Goal: Task Accomplishment & Management: Use online tool/utility

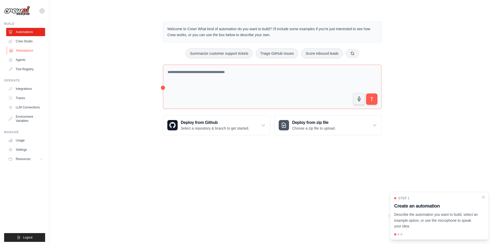
click at [28, 49] on link "Marketplace" at bounding box center [26, 50] width 39 height 8
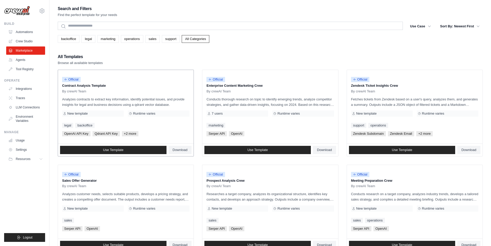
click at [108, 101] on p "Analyzes contracts to extract key information, identify potential issues, and p…" at bounding box center [125, 101] width 127 height 11
click at [98, 87] on p "Contract Analysis Template" at bounding box center [125, 85] width 127 height 5
click at [87, 86] on p "Contract Analysis Template" at bounding box center [125, 85] width 127 height 5
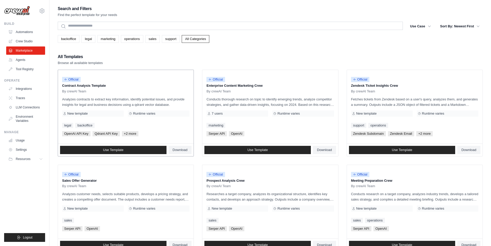
drag, startPoint x: 90, startPoint y: 86, endPoint x: 60, endPoint y: 85, distance: 30.2
click at [60, 85] on div "Official Contract Analysis Template By crewAI Team Analyzes contracts to extrac…" at bounding box center [126, 106] width 136 height 73
copy p "Contract Analysis"
click at [136, 151] on link "Use Template" at bounding box center [113, 150] width 106 height 8
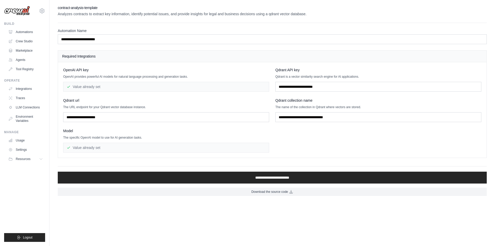
click at [77, 102] on span "Qdrant url" at bounding box center [71, 100] width 16 height 5
click at [65, 101] on span "Qdrant url" at bounding box center [71, 100] width 16 height 5
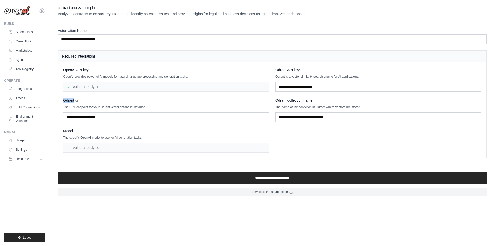
click at [65, 101] on span "Qdrant url" at bounding box center [71, 100] width 16 height 5
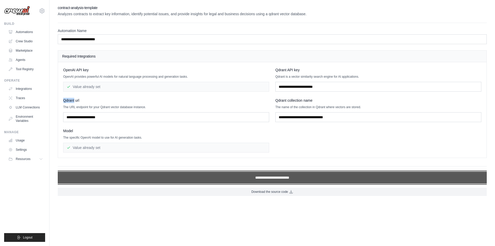
click at [285, 176] on input "**********" at bounding box center [272, 177] width 429 height 12
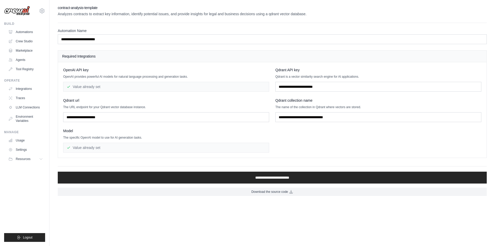
click at [282, 71] on span "Qdrant API key" at bounding box center [287, 69] width 24 height 5
copy span "Qdrant"
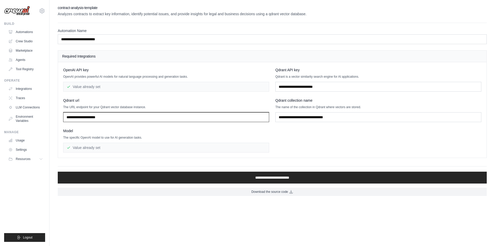
click at [129, 113] on input "text" at bounding box center [166, 117] width 206 height 10
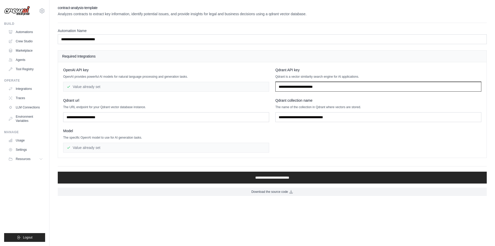
click at [310, 87] on input "text" at bounding box center [378, 87] width 206 height 10
paste input "**********"
type input "**********"
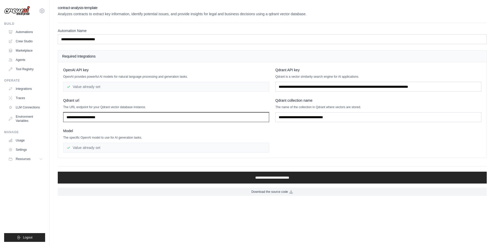
click at [120, 120] on input "text" at bounding box center [166, 117] width 206 height 10
paste input "**********"
type input "**********"
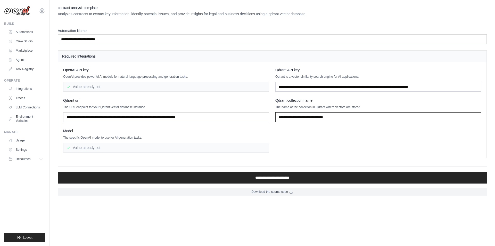
click at [304, 117] on input "text" at bounding box center [378, 117] width 206 height 10
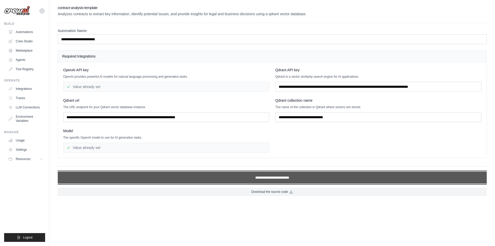
click at [273, 179] on input "**********" at bounding box center [272, 177] width 429 height 12
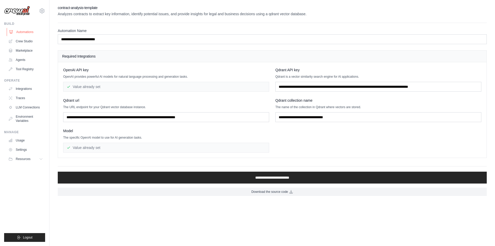
click at [34, 34] on link "Automations" at bounding box center [26, 32] width 39 height 8
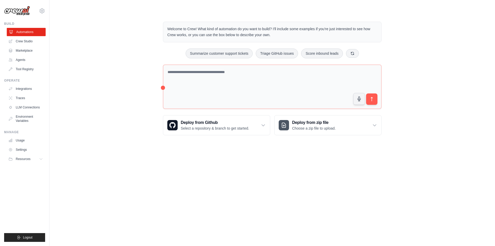
click at [35, 31] on link "Automations" at bounding box center [26, 32] width 39 height 8
click at [31, 44] on link "Crew Studio" at bounding box center [26, 41] width 39 height 8
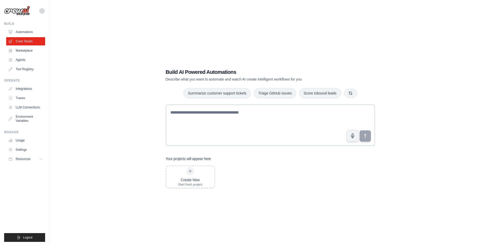
click at [30, 51] on link "Marketplace" at bounding box center [25, 50] width 39 height 8
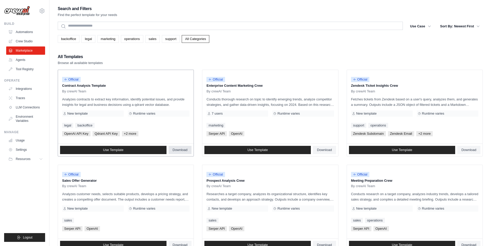
click at [179, 149] on span "Download" at bounding box center [180, 150] width 15 height 4
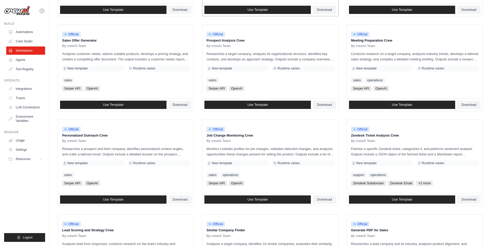
scroll to position [232, 0]
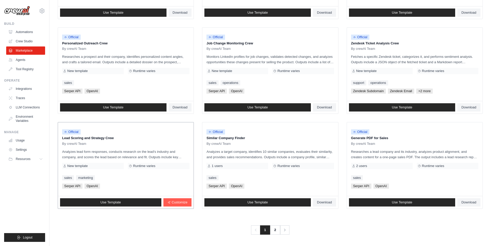
click at [173, 157] on p "Analyzes lead form responses, conducts research on the lead's industry and comp…" at bounding box center [125, 154] width 127 height 11
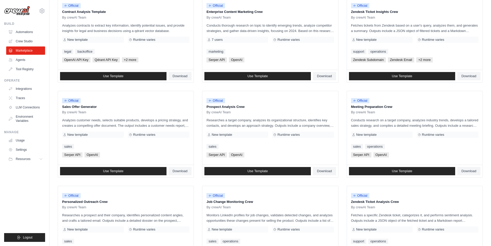
scroll to position [0, 0]
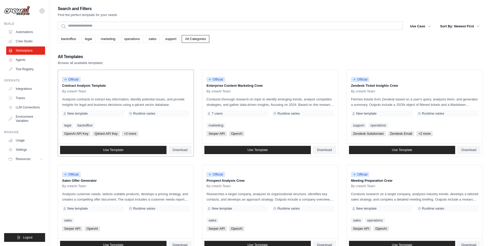
click at [154, 117] on div "Official Contract Analysis Template By crewAI Team Analyzes contracts to extrac…" at bounding box center [126, 106] width 136 height 73
click at [145, 116] on div "Runtime varies" at bounding box center [159, 113] width 62 height 6
drag, startPoint x: 145, startPoint y: 116, endPoint x: 116, endPoint y: 128, distance: 31.2
click at [116, 128] on div "Official Contract Analysis Template By crewAI Team Analyzes contracts to extrac…" at bounding box center [126, 106] width 136 height 73
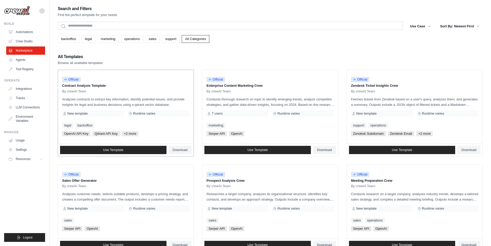
click at [116, 128] on div "Official Contract Analysis Template By crewAI Team Analyzes contracts to extrac…" at bounding box center [126, 106] width 136 height 73
click at [265, 151] on span "Use Template" at bounding box center [257, 150] width 20 height 4
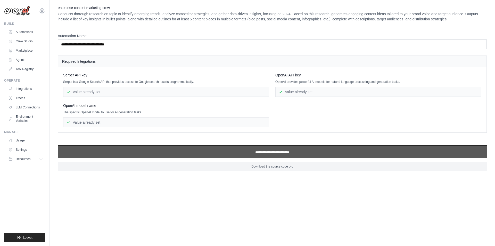
click at [277, 154] on input "**********" at bounding box center [272, 152] width 429 height 12
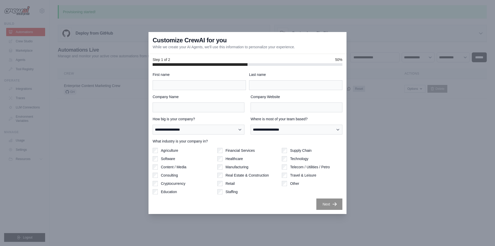
click at [390, 148] on div at bounding box center [247, 123] width 495 height 246
drag, startPoint x: 205, startPoint y: 90, endPoint x: 214, endPoint y: 85, distance: 10.2
click at [214, 85] on div "**********" at bounding box center [248, 141] width 190 height 138
click at [214, 85] on input "First name" at bounding box center [199, 85] width 93 height 10
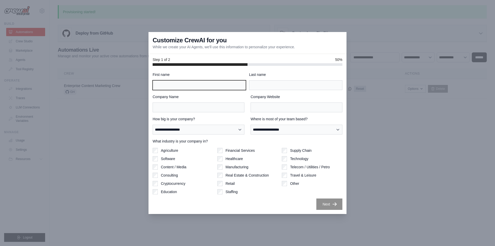
type input "******"
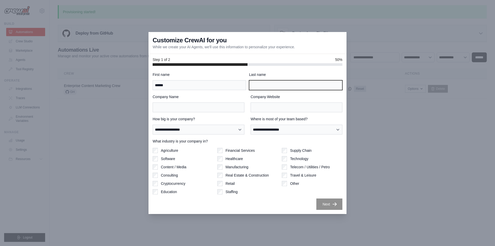
type input "***"
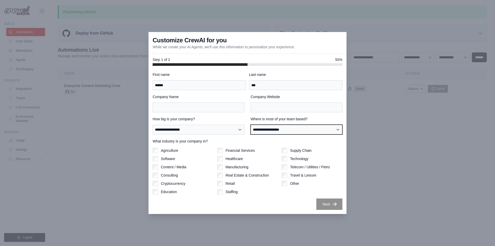
click at [283, 129] on select "**********" at bounding box center [297, 130] width 92 height 10
select select "******"
click at [251, 125] on select "**********" at bounding box center [297, 130] width 92 height 10
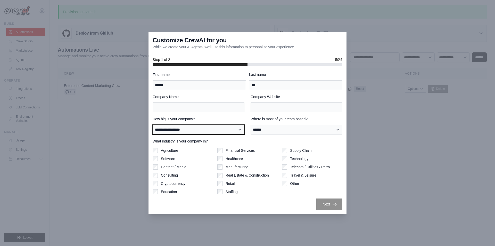
click at [226, 132] on select "**********" at bounding box center [199, 130] width 92 height 10
select select "**********"
click at [153, 125] on select "**********" at bounding box center [199, 130] width 92 height 10
click at [172, 160] on label "Software" at bounding box center [168, 158] width 14 height 5
click at [181, 166] on label "Content / Media" at bounding box center [174, 166] width 26 height 5
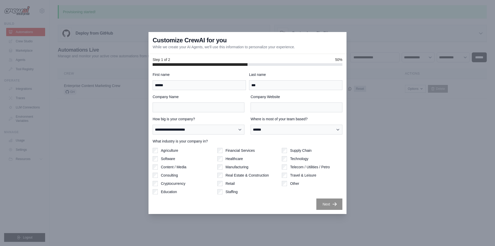
click at [168, 182] on label "Cryptocurrency" at bounding box center [173, 183] width 24 height 5
click at [170, 149] on label "Agriculture" at bounding box center [169, 150] width 17 height 5
click at [240, 161] on label "Healthcare" at bounding box center [235, 158] width 18 height 5
click at [166, 177] on label "Consulting" at bounding box center [169, 174] width 17 height 5
click at [167, 190] on label "Education" at bounding box center [169, 191] width 16 height 5
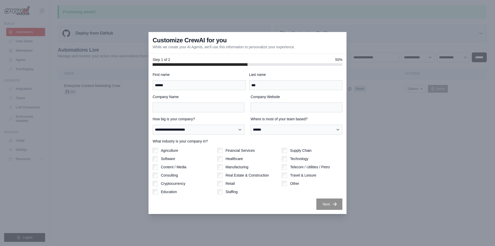
click at [229, 193] on label "Staffing" at bounding box center [232, 191] width 12 height 5
click at [233, 185] on label "Retail" at bounding box center [230, 183] width 9 height 5
click at [238, 171] on div "Financial Services Healthcare Manufacturing Real Estate & Construction Retail S…" at bounding box center [247, 171] width 61 height 46
click at [242, 164] on label "Manufacturing" at bounding box center [237, 166] width 23 height 5
click at [240, 172] on label "Real Estate & Construction" at bounding box center [247, 174] width 43 height 5
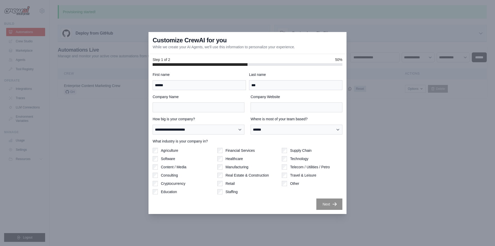
click at [241, 149] on label "Financial Services" at bounding box center [240, 150] width 29 height 5
click at [308, 153] on div "Supply Chain Technology Telecom / Utilities / Petro Travel & Leisure Other" at bounding box center [312, 171] width 61 height 46
click at [304, 158] on label "Technology" at bounding box center [299, 158] width 18 height 5
click at [285, 173] on div "Supply Chain Technology Telecom / Utilities / Petro Travel & Leisure Other" at bounding box center [312, 171] width 61 height 46
click at [284, 184] on div "Supply Chain Technology Telecom / Utilities / Petro Travel & Leisure Other" at bounding box center [312, 171] width 61 height 46
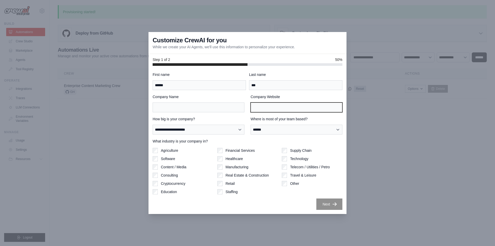
click at [261, 104] on input "Company Website" at bounding box center [297, 107] width 92 height 10
type input "*"
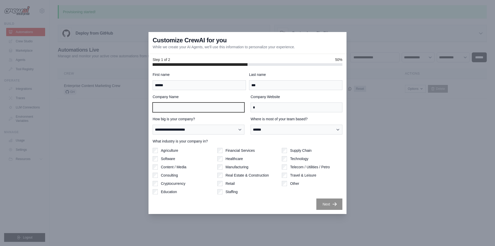
click at [190, 109] on input "Company Name" at bounding box center [199, 107] width 92 height 10
type input "*"
click at [280, 197] on div "**********" at bounding box center [248, 141] width 190 height 138
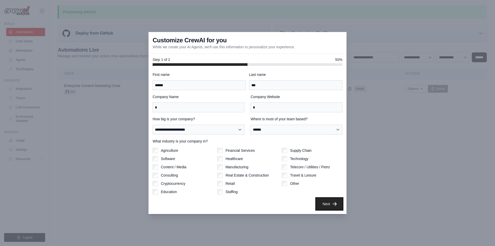
click at [326, 201] on button "Next" at bounding box center [329, 203] width 26 height 11
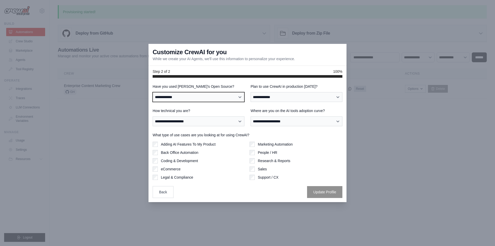
click at [214, 94] on select "**********" at bounding box center [199, 97] width 92 height 10
select select "**********"
click at [153, 92] on select "**********" at bounding box center [199, 97] width 92 height 10
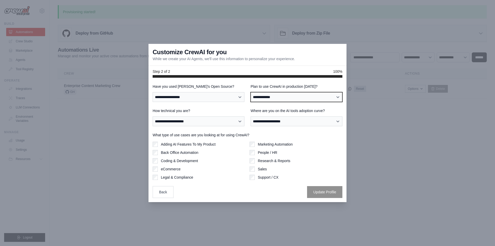
click at [283, 99] on select "**********" at bounding box center [297, 97] width 92 height 10
select select "****"
click at [251, 92] on select "**********" at bounding box center [297, 97] width 92 height 10
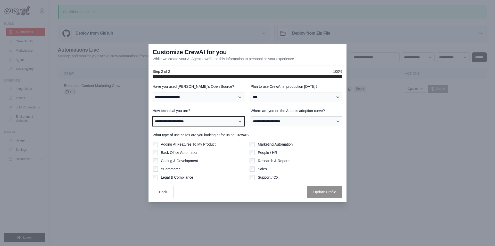
click at [230, 121] on select "**********" at bounding box center [199, 121] width 92 height 10
select select "**********"
click at [153, 116] on select "**********" at bounding box center [199, 121] width 92 height 10
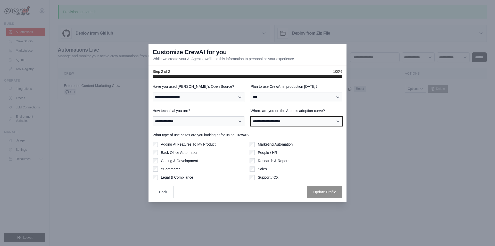
click at [302, 122] on select "**********" at bounding box center [297, 121] width 92 height 10
select select "**********"
click at [251, 116] on select "**********" at bounding box center [297, 121] width 92 height 10
click at [201, 144] on label "Adding AI Features To My Product" at bounding box center [188, 144] width 55 height 5
click at [255, 170] on div "Sales" at bounding box center [296, 168] width 93 height 5
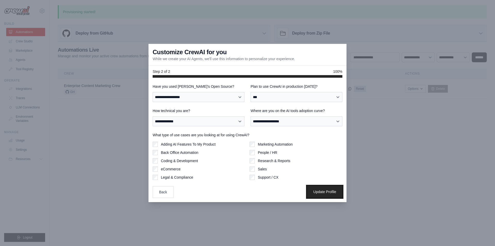
click at [314, 191] on button "Update Profile" at bounding box center [324, 192] width 35 height 12
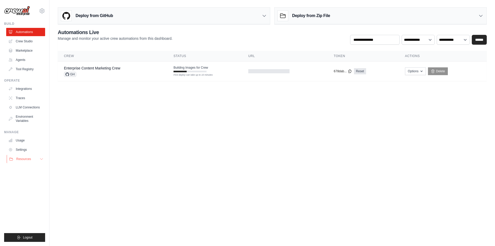
click at [38, 157] on button "Resources" at bounding box center [26, 159] width 39 height 8
click at [183, 130] on body "[EMAIL_ADDRESS][DOMAIN_NAME] Settings Build Automations Crew Studio" at bounding box center [247, 123] width 495 height 246
click at [218, 73] on td "Building Images for Crew First deploy can take up to 10 minutes" at bounding box center [204, 68] width 75 height 15
click at [29, 54] on link "Marketplace" at bounding box center [26, 50] width 39 height 8
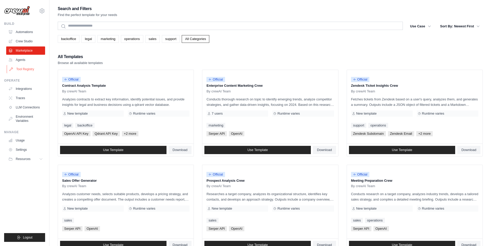
click at [31, 71] on link "Tool Registry" at bounding box center [26, 69] width 39 height 8
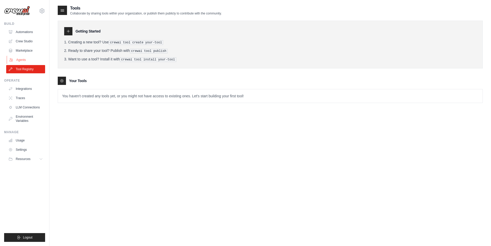
click at [31, 62] on link "Agents" at bounding box center [26, 60] width 39 height 8
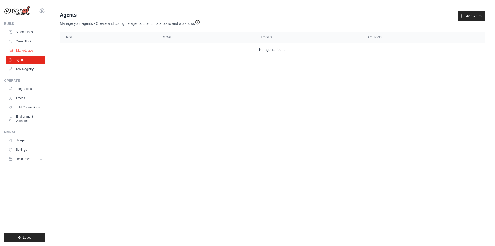
drag, startPoint x: 112, startPoint y: 122, endPoint x: 26, endPoint y: 53, distance: 110.2
click at [26, 53] on link "Marketplace" at bounding box center [26, 50] width 39 height 8
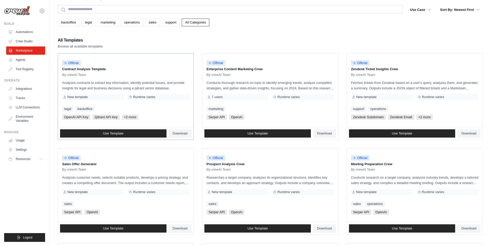
scroll to position [16, 0]
click at [82, 118] on span "OpenAI API Key" at bounding box center [76, 116] width 28 height 5
click at [150, 86] on p "Analyzes contracts to extract key information, identify potential issues, and p…" at bounding box center [125, 85] width 127 height 11
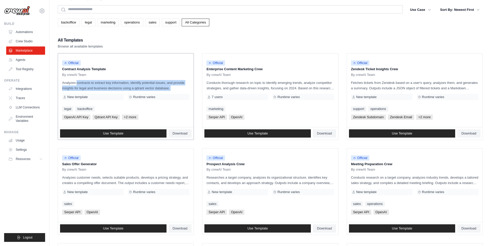
click at [150, 86] on p "Analyzes contracts to extract key information, identify potential issues, and p…" at bounding box center [125, 85] width 127 height 11
click at [157, 131] on link "Use Template" at bounding box center [113, 133] width 106 height 8
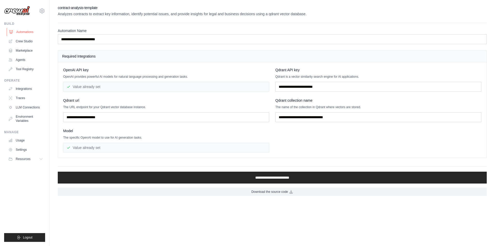
click at [31, 29] on link "Automations" at bounding box center [26, 32] width 39 height 8
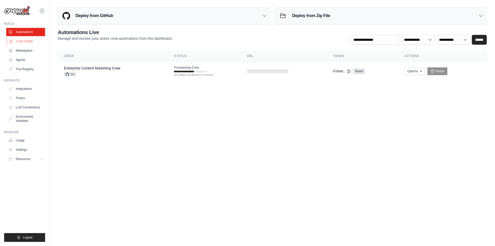
click at [27, 40] on link "Crew Studio" at bounding box center [26, 41] width 39 height 8
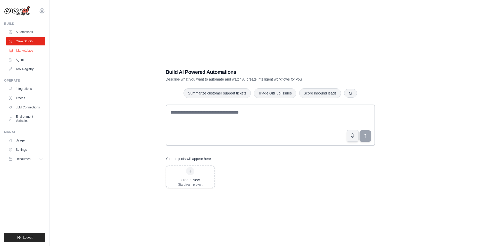
click at [27, 51] on link "Marketplace" at bounding box center [26, 50] width 39 height 8
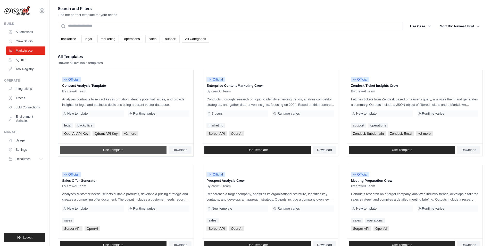
click at [151, 152] on link "Use Template" at bounding box center [113, 150] width 106 height 8
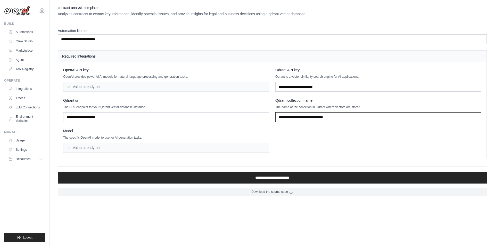
click at [312, 117] on input "text" at bounding box center [378, 117] width 206 height 10
type input "****"
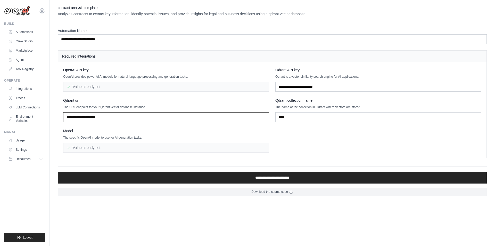
click at [138, 121] on input "text" at bounding box center [166, 117] width 206 height 10
paste input "**********"
type input "**********"
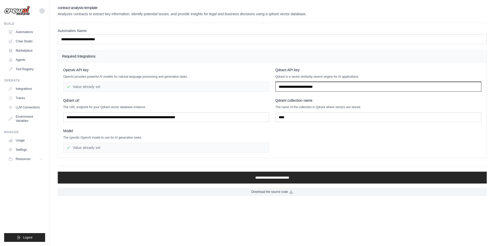
click at [333, 90] on input "text" at bounding box center [378, 87] width 206 height 10
paste input "**********"
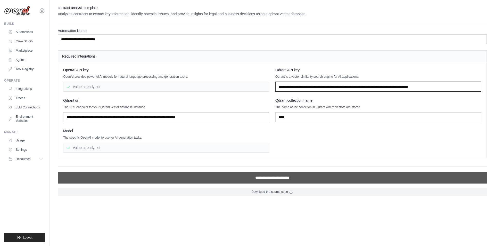
type input "**********"
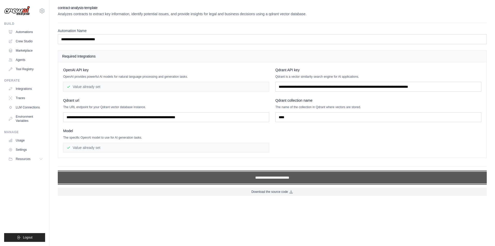
click at [268, 176] on input "**********" at bounding box center [272, 177] width 429 height 12
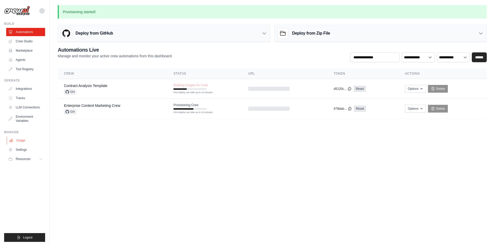
click at [32, 139] on link "Usage" at bounding box center [26, 140] width 39 height 8
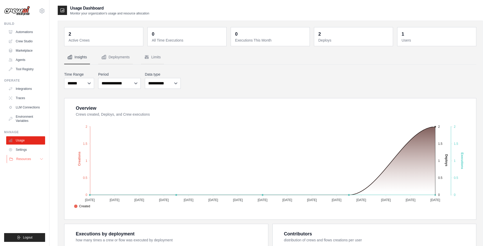
click at [37, 162] on button "Resources" at bounding box center [26, 159] width 39 height 8
click at [29, 33] on link "Automations" at bounding box center [26, 32] width 39 height 8
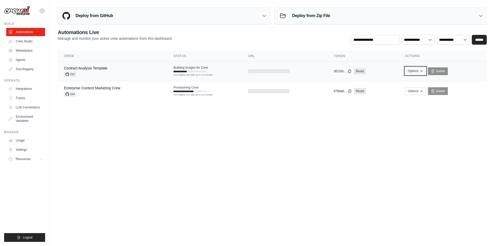
click at [421, 74] on button "Options" at bounding box center [415, 71] width 21 height 8
click at [412, 143] on body "mail@bogdan-pop.com Settings Build Automations Crew Studio" at bounding box center [247, 123] width 495 height 246
click at [418, 90] on button "Options" at bounding box center [415, 91] width 21 height 8
click at [423, 73] on button "Options" at bounding box center [415, 71] width 21 height 8
click at [413, 84] on link "Export React JSX Component" at bounding box center [397, 82] width 58 height 9
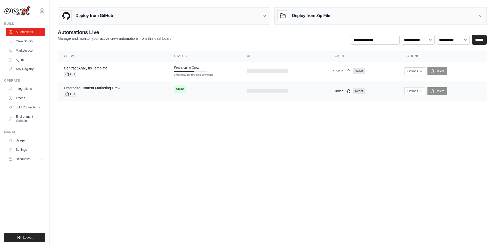
click at [146, 92] on div "Enterprise Content Marketing Crew GH" at bounding box center [113, 90] width 98 height 11
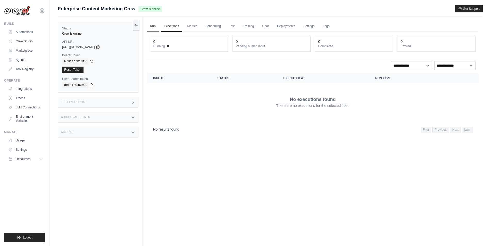
click at [154, 28] on link "Run" at bounding box center [153, 26] width 12 height 11
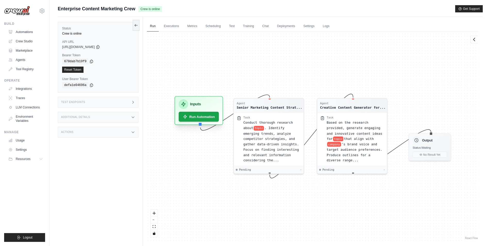
click at [196, 99] on div "Inputs" at bounding box center [199, 104] width 40 height 10
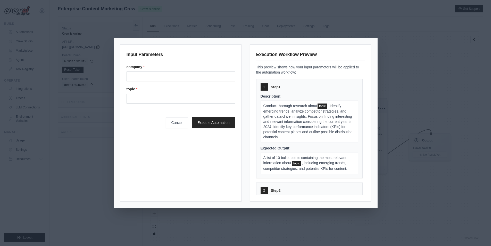
click at [418, 135] on div "Input Parameters company * topic * Cancel Execute Automation Execution Workflow…" at bounding box center [245, 123] width 491 height 246
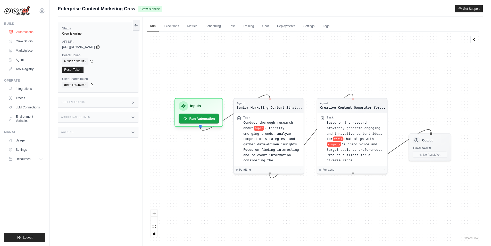
click at [31, 33] on link "Automations" at bounding box center [26, 32] width 39 height 8
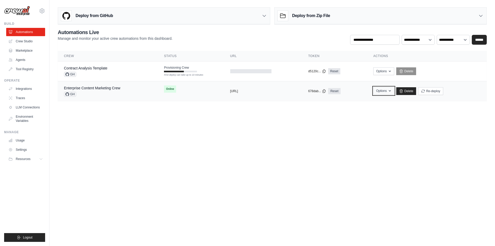
click at [394, 93] on button "Options" at bounding box center [383, 91] width 21 height 8
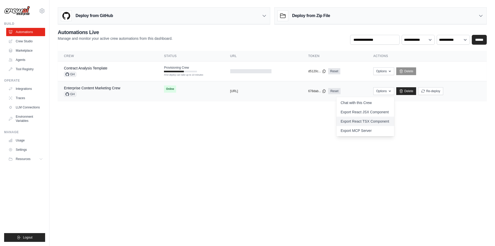
click at [384, 119] on link "Export React TSX Component" at bounding box center [365, 121] width 58 height 9
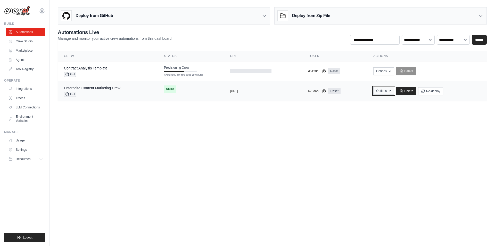
click at [389, 92] on button "Options" at bounding box center [383, 91] width 21 height 8
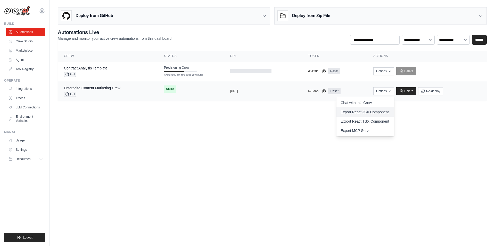
click at [381, 112] on link "Export React JSX Component" at bounding box center [365, 111] width 58 height 9
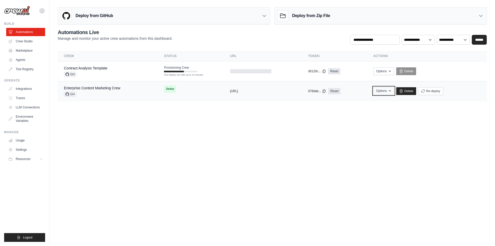
click at [386, 93] on button "Options" at bounding box center [383, 91] width 21 height 8
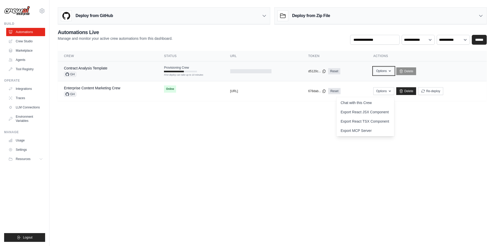
click at [391, 74] on button "Options" at bounding box center [383, 71] width 21 height 8
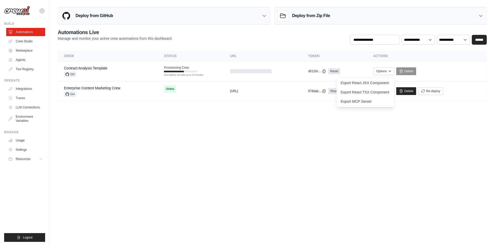
drag, startPoint x: 426, startPoint y: 147, endPoint x: 439, endPoint y: 118, distance: 31.8
click at [439, 118] on body "[EMAIL_ADDRESS][DOMAIN_NAME] Settings Build Automations Crew Studio" at bounding box center [247, 123] width 495 height 246
click at [111, 88] on link "Enterprise Content Marketing Crew" at bounding box center [92, 88] width 56 height 4
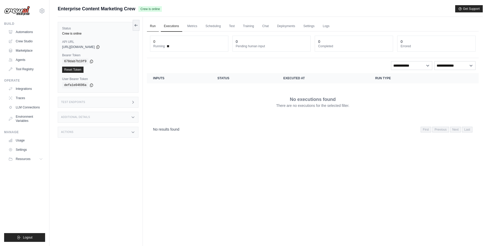
click at [153, 28] on link "Run" at bounding box center [153, 26] width 12 height 11
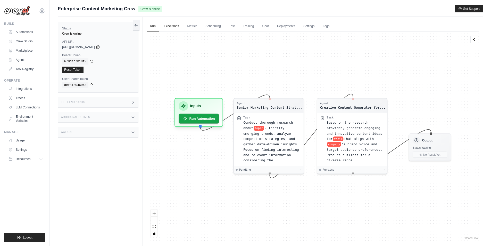
click at [174, 28] on link "Executions" at bounding box center [171, 26] width 21 height 11
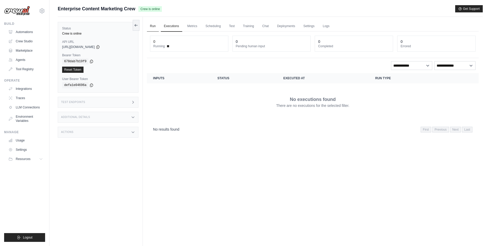
click at [149, 28] on link "Run" at bounding box center [153, 26] width 12 height 11
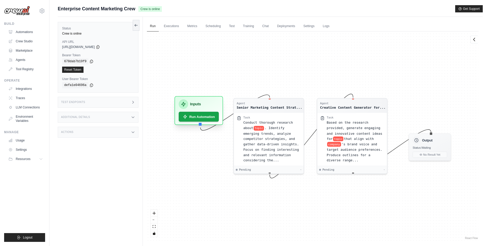
click at [209, 106] on div "Inputs" at bounding box center [199, 104] width 40 height 10
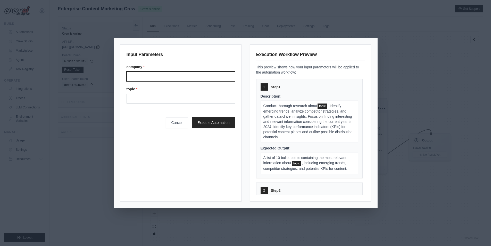
click at [181, 76] on input "Company" at bounding box center [181, 76] width 109 height 10
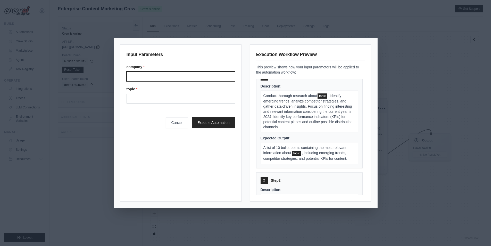
scroll to position [10, 0]
click at [158, 75] on input "Company" at bounding box center [181, 76] width 109 height 10
type input "*********"
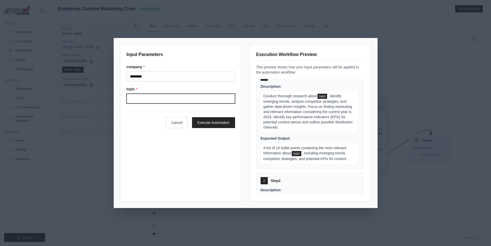
click at [138, 100] on input "Topic" at bounding box center [181, 99] width 109 height 10
type input "**********"
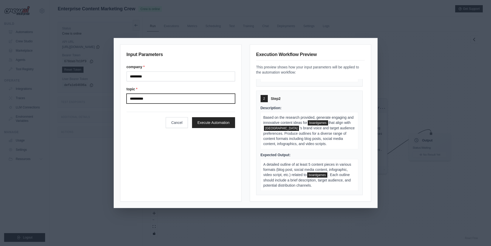
scroll to position [107, 0]
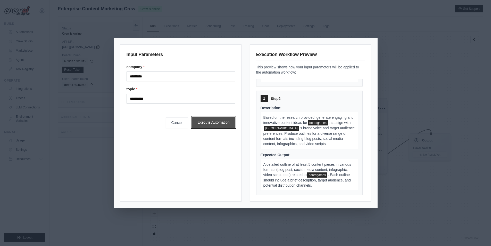
click at [218, 123] on button "Execute Automation" at bounding box center [213, 122] width 43 height 11
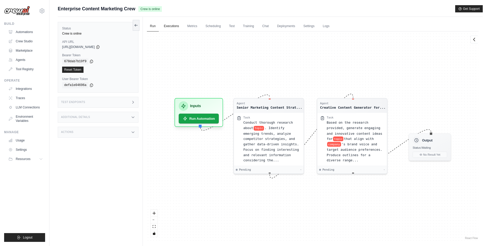
click at [174, 26] on link "Executions" at bounding box center [171, 26] width 21 height 11
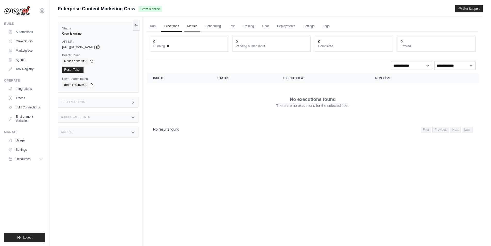
click at [195, 22] on link "Metrics" at bounding box center [192, 26] width 16 height 11
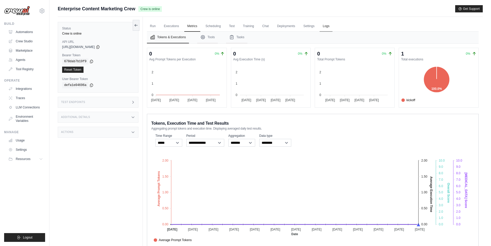
click at [333, 22] on link "Logs" at bounding box center [326, 26] width 13 height 11
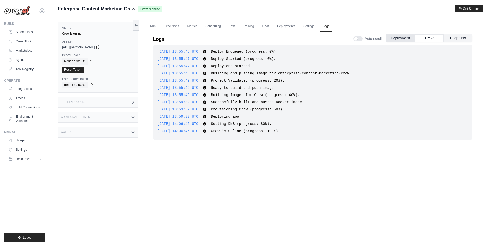
click at [460, 39] on button "Endpoints" at bounding box center [458, 38] width 29 height 8
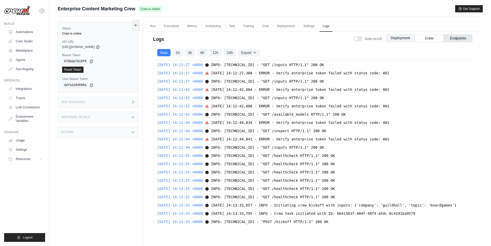
click at [405, 40] on button "Deployment" at bounding box center [400, 38] width 29 height 8
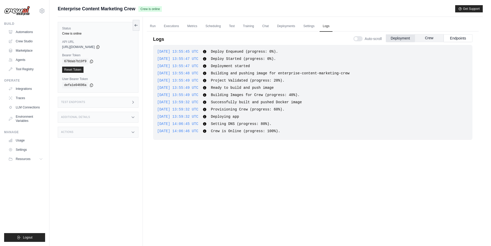
click at [432, 36] on button "Crew" at bounding box center [429, 38] width 29 height 8
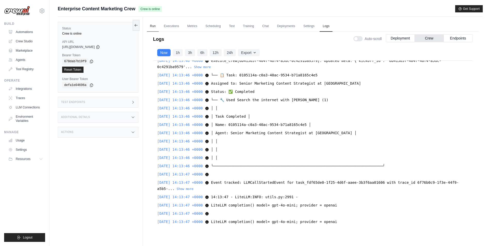
click at [152, 30] on link "Run" at bounding box center [153, 26] width 12 height 11
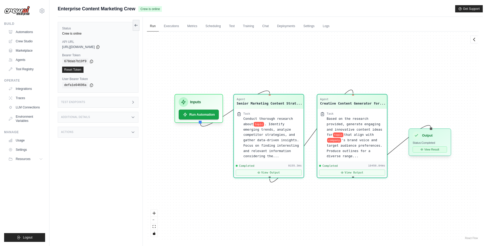
click at [426, 150] on button "View Result" at bounding box center [430, 149] width 34 height 6
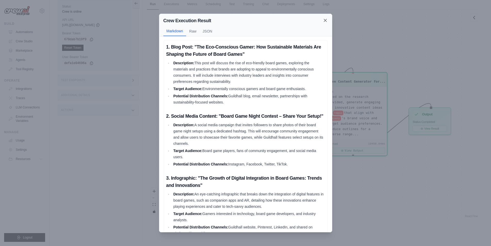
click at [326, 20] on icon at bounding box center [325, 20] width 3 height 3
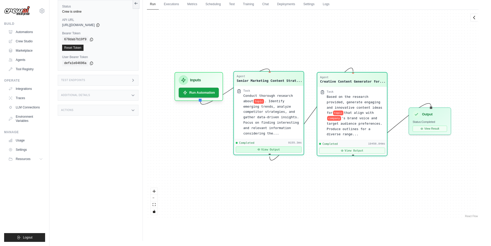
click at [260, 150] on icon at bounding box center [259, 149] width 2 height 2
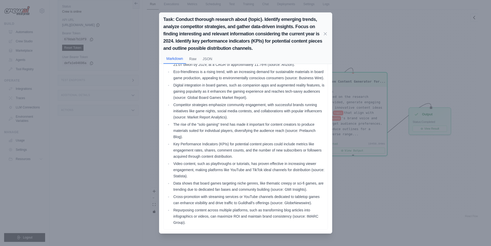
scroll to position [35, 0]
click at [338, 187] on div "Task: Conduct thorough research about {topic}. Identify emerging trends, analyz…" at bounding box center [245, 123] width 491 height 246
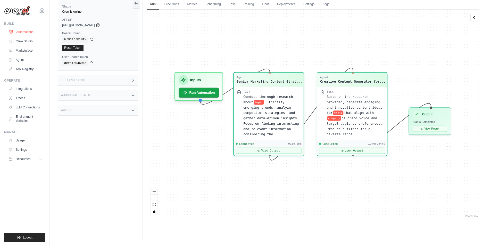
click at [24, 32] on link "Automations" at bounding box center [26, 32] width 39 height 8
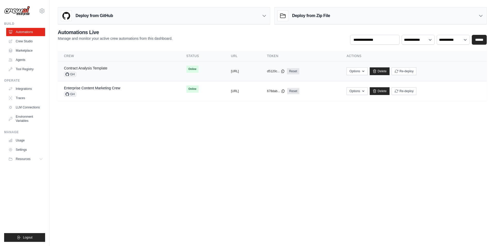
click at [107, 67] on link "Contract Analysis Template" at bounding box center [86, 68] width 44 height 4
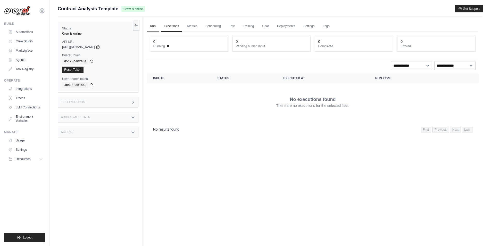
click at [156, 26] on link "Run" at bounding box center [153, 26] width 12 height 11
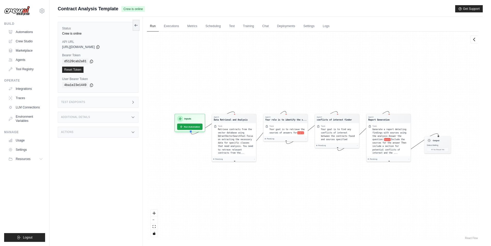
click at [357, 91] on div "Agent Data Retrieval and Analysis Task Retrieve contracts from the vector datab…" at bounding box center [313, 135] width 332 height 209
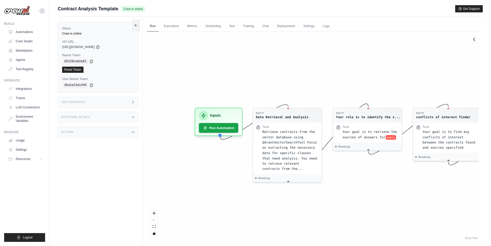
drag, startPoint x: 357, startPoint y: 91, endPoint x: 478, endPoint y: 74, distance: 122.6
click at [478, 74] on div "Agent Data Retrieval and Analysis Task Retrieve contracts from the vector datab…" at bounding box center [313, 135] width 332 height 209
click at [223, 117] on div "Inputs" at bounding box center [218, 115] width 39 height 9
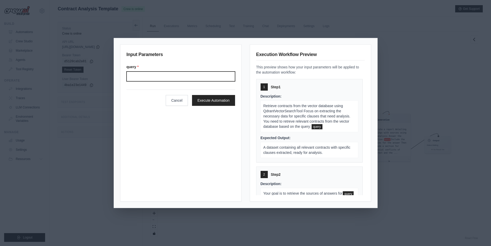
click at [176, 77] on input "Query" at bounding box center [181, 76] width 109 height 10
click at [329, 101] on p "Retrieve contracts from the vector database using QdrantVectorSearchTool Focus …" at bounding box center [310, 116] width 98 height 32
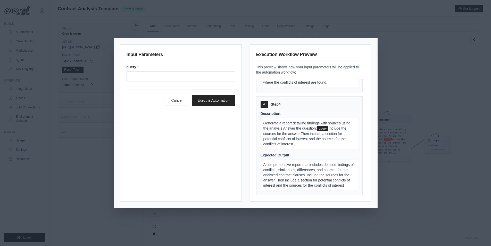
scroll to position [18, 0]
click at [417, 82] on div "Input Parameters query * Cancel Execute Automation Execution Workflow Preview T…" at bounding box center [245, 123] width 491 height 246
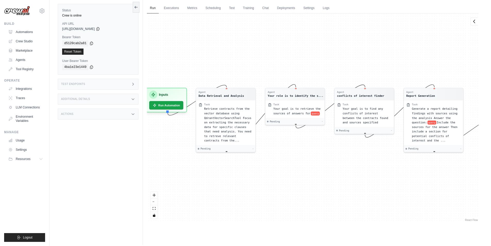
drag, startPoint x: 193, startPoint y: 99, endPoint x: 266, endPoint y: 85, distance: 74.4
click at [266, 85] on div "Agent Data Retrieval and Analysis Task Retrieve contracts from the vector datab…" at bounding box center [313, 117] width 332 height 209
click at [165, 91] on h3 "Inputs" at bounding box center [163, 92] width 9 height 5
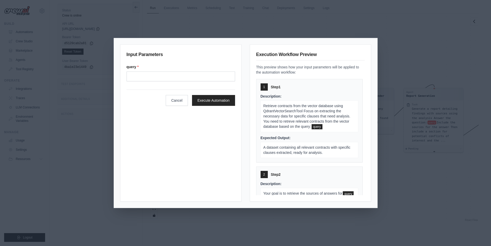
click at [170, 146] on div "Input Parameters query * Cancel Execute Automation" at bounding box center [180, 122] width 121 height 157
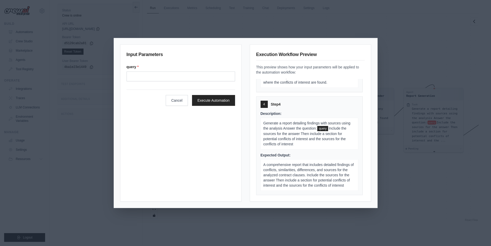
scroll to position [22, 0]
click at [424, 208] on div "Input Parameters query * Cancel Execute Automation Execution Workflow Preview T…" at bounding box center [245, 123] width 491 height 246
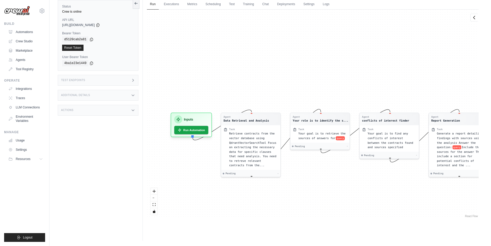
drag, startPoint x: 389, startPoint y: 187, endPoint x: 414, endPoint y: 215, distance: 38.0
click at [414, 215] on div "Agent Data Retrieval and Analysis Task Retrieve contracts from the vector datab…" at bounding box center [313, 114] width 332 height 209
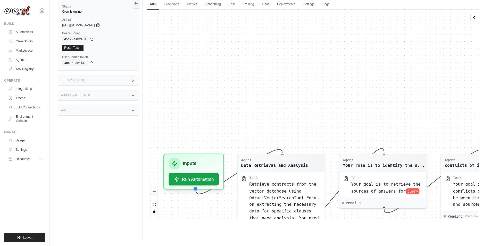
click at [81, 80] on h3 "Test Endpoints" at bounding box center [73, 80] width 24 height 3
click at [170, 6] on link "Executions" at bounding box center [171, 4] width 21 height 11
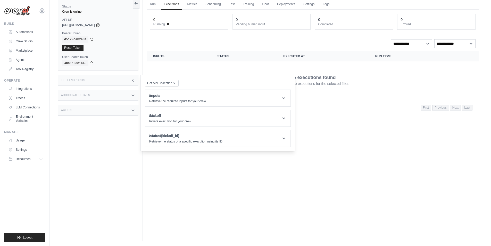
click at [104, 97] on div "Additional Details" at bounding box center [98, 95] width 81 height 11
click at [104, 96] on div "Additional Details" at bounding box center [98, 95] width 81 height 11
click at [102, 113] on div "Actions" at bounding box center [98, 110] width 81 height 11
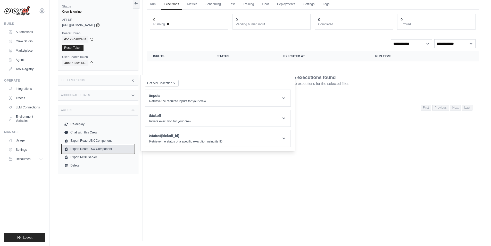
click at [108, 150] on link "Export React TSX Component" at bounding box center [98, 149] width 72 height 8
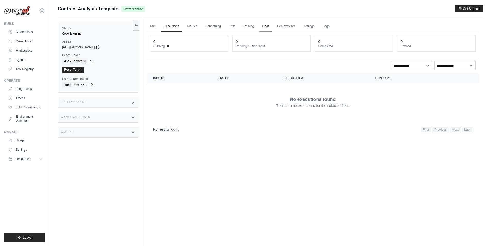
click at [272, 26] on link "Chat" at bounding box center [265, 26] width 13 height 11
click at [251, 28] on link "Training" at bounding box center [248, 26] width 17 height 11
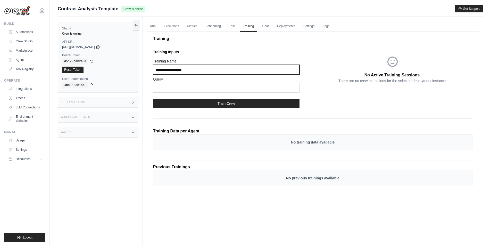
click at [197, 69] on input "Training Name" at bounding box center [226, 70] width 146 height 10
click at [213, 26] on link "Scheduling" at bounding box center [212, 26] width 21 height 11
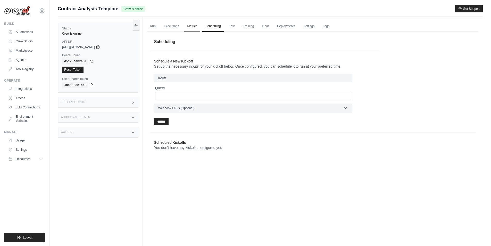
click at [189, 27] on link "Metrics" at bounding box center [192, 26] width 16 height 11
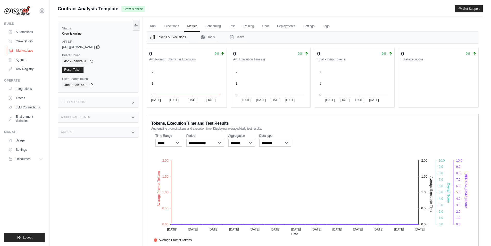
click at [27, 53] on link "Marketplace" at bounding box center [26, 50] width 39 height 8
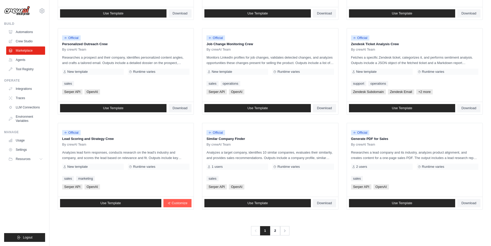
scroll to position [231, 0]
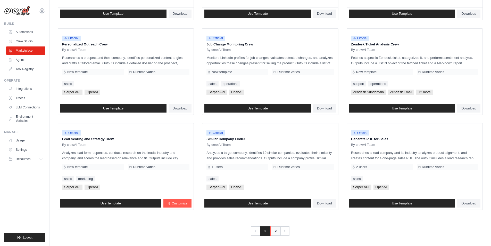
click at [276, 230] on link "2" at bounding box center [275, 230] width 10 height 9
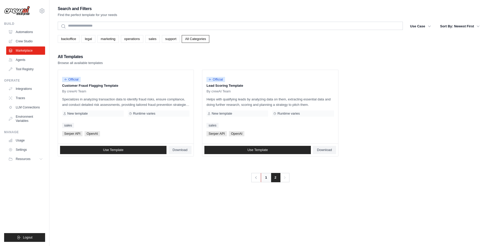
click at [267, 179] on link "1" at bounding box center [266, 177] width 10 height 9
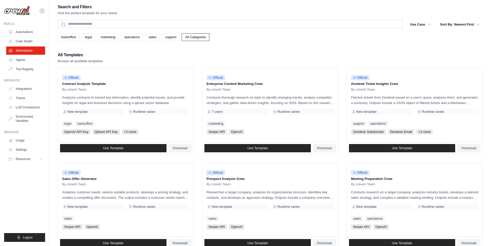
scroll to position [2, 0]
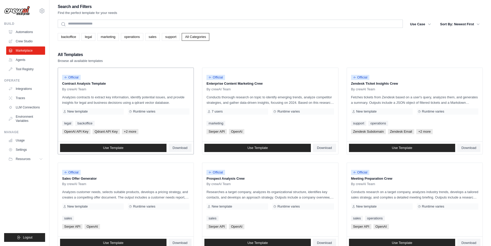
click at [134, 130] on span "+2 more" at bounding box center [130, 131] width 16 height 5
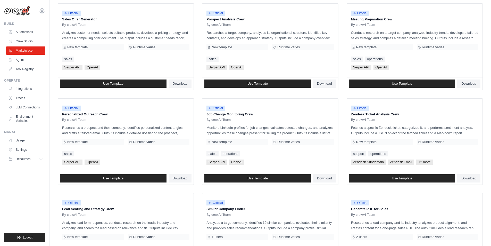
scroll to position [161, 0]
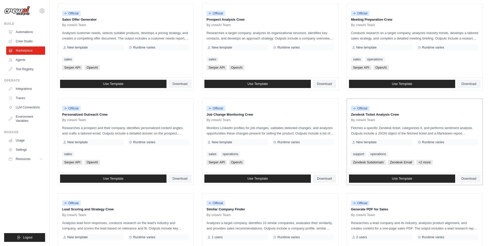
click at [380, 115] on p "Zendesk Ticket Analysis Crew" at bounding box center [414, 114] width 127 height 5
drag, startPoint x: 379, startPoint y: 138, endPoint x: 367, endPoint y: 111, distance: 29.4
click at [367, 111] on div "Official Zendesk Ticket Analysis Crew By crewAI Team Fetches a specific Zendesk…" at bounding box center [415, 135] width 136 height 73
click at [367, 111] on div "Official" at bounding box center [360, 108] width 19 height 7
click at [441, 176] on link "Use Template" at bounding box center [402, 178] width 106 height 8
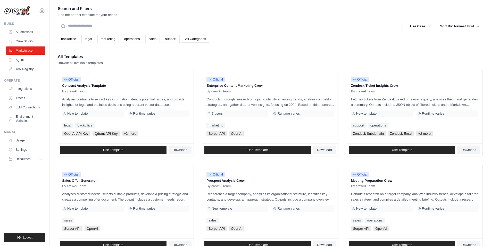
scroll to position [0, 0]
click at [29, 39] on link "Crew Studio" at bounding box center [26, 41] width 39 height 8
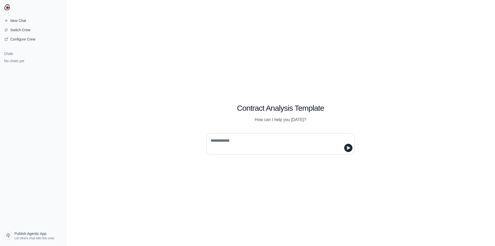
click at [266, 141] on textarea at bounding box center [279, 143] width 139 height 14
click at [270, 146] on textarea at bounding box center [279, 143] width 139 height 14
click at [286, 145] on textarea at bounding box center [279, 143] width 139 height 14
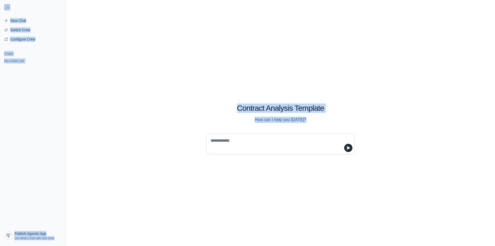
drag, startPoint x: 204, startPoint y: 234, endPoint x: 160, endPoint y: 251, distance: 47.2
click at [160, 245] on html "Switch Crew Select a crew to chat with Contract Analysis Template No descriptio…" at bounding box center [247, 123] width 495 height 246
click at [301, 69] on div "Contract Analysis Template How can I help you [DATE]?" at bounding box center [280, 123] width 429 height 246
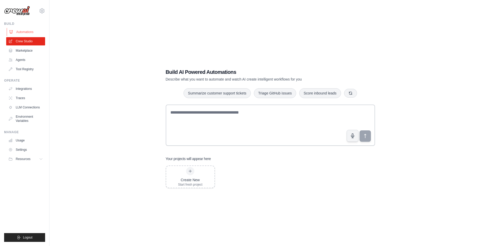
click at [30, 32] on link "Automations" at bounding box center [26, 32] width 39 height 8
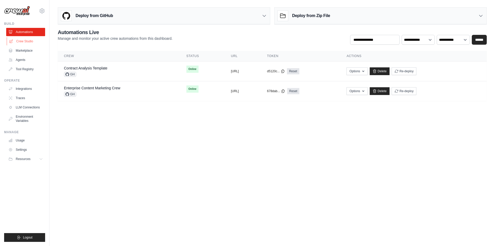
click at [25, 40] on link "Crew Studio" at bounding box center [26, 41] width 39 height 8
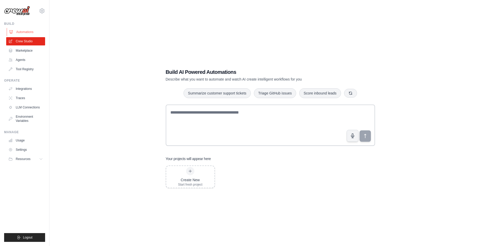
click at [13, 33] on icon at bounding box center [11, 32] width 4 height 4
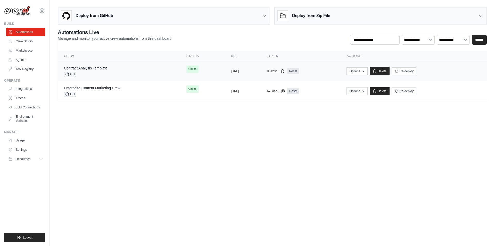
click at [123, 70] on div "Contract Analysis Template GH" at bounding box center [119, 70] width 110 height 11
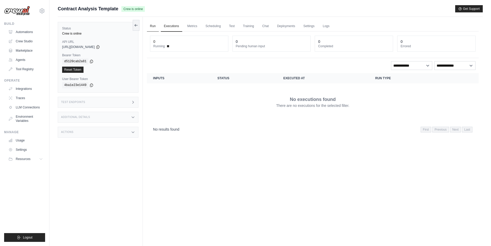
click at [157, 26] on link "Run" at bounding box center [153, 26] width 12 height 11
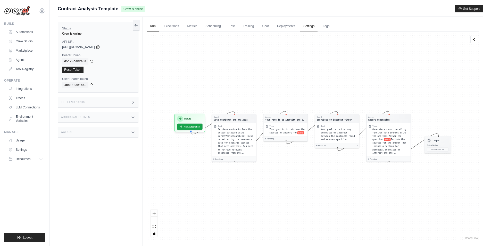
click at [318, 29] on link "Settings" at bounding box center [308, 26] width 17 height 11
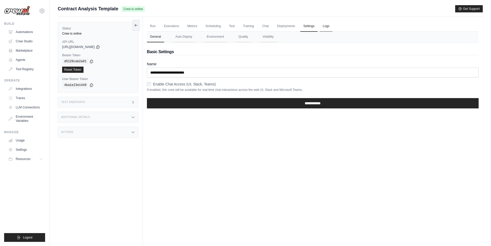
click at [329, 27] on link "Logs" at bounding box center [326, 26] width 13 height 11
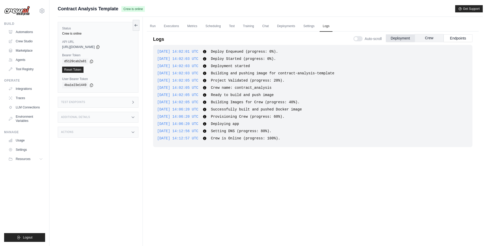
click at [429, 42] on div "Deployment Crew Endpoints" at bounding box center [429, 38] width 87 height 8
click at [427, 40] on button "Crew" at bounding box center [429, 38] width 29 height 8
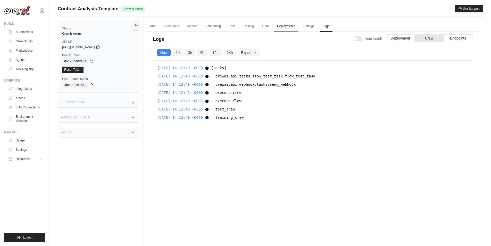
click at [293, 27] on link "Deployments" at bounding box center [286, 26] width 24 height 11
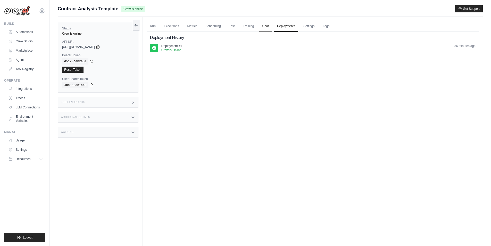
click at [272, 28] on link "Chat" at bounding box center [265, 26] width 13 height 11
click at [233, 26] on link "Test" at bounding box center [232, 26] width 12 height 11
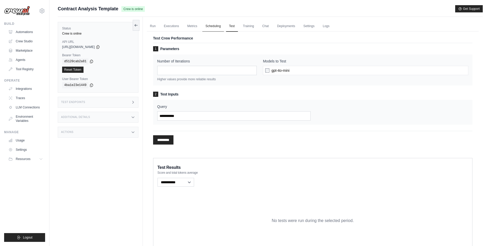
click at [215, 27] on link "Scheduling" at bounding box center [212, 26] width 21 height 11
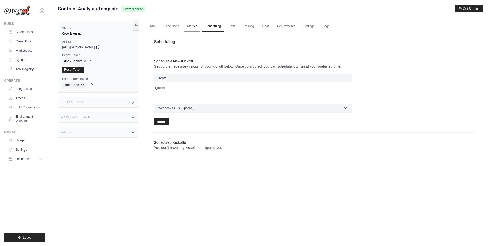
click at [193, 28] on link "Metrics" at bounding box center [192, 26] width 16 height 11
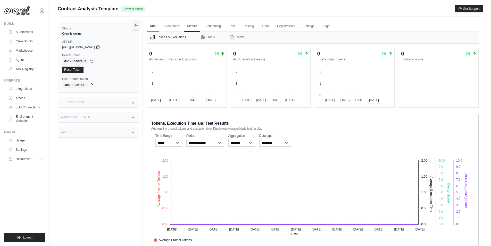
click at [151, 24] on link "Run" at bounding box center [153, 26] width 12 height 11
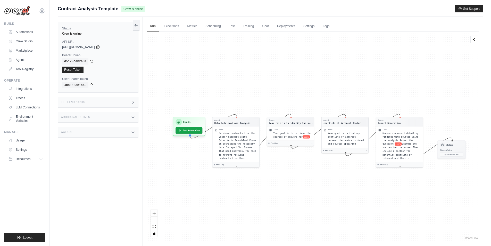
click at [204, 64] on div "Agent Data Retrieval and Analysis Task Retrieve contracts from the vector datab…" at bounding box center [313, 135] width 332 height 209
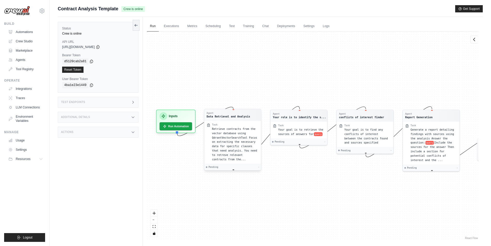
click at [246, 155] on span "Retrieve contracts from the vector database using QdrantVectorSearchTool Focus …" at bounding box center [234, 144] width 45 height 34
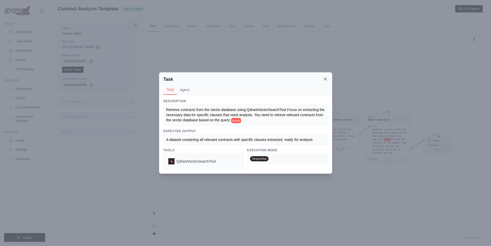
click at [323, 79] on icon at bounding box center [325, 78] width 5 height 5
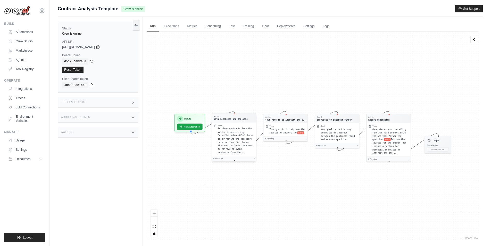
click at [238, 135] on span "Retrieve contracts from the vector database using QdrantVectorSearchTool Focus …" at bounding box center [235, 140] width 35 height 26
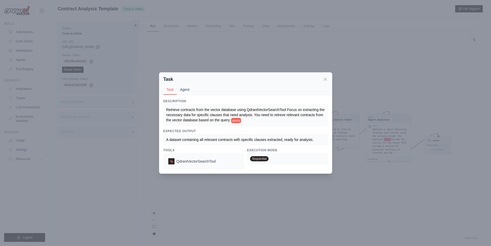
click at [185, 88] on button "Agent" at bounding box center [185, 90] width 16 height 10
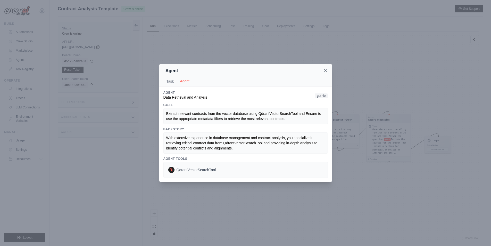
click at [325, 71] on icon at bounding box center [325, 70] width 5 height 5
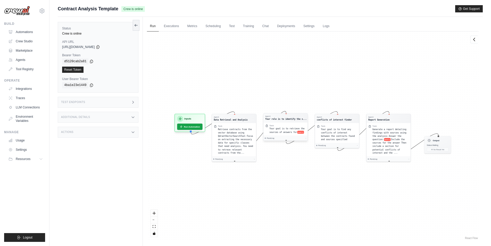
click at [287, 128] on span "Your goal is to retrieve the sources of answers for" at bounding box center [286, 130] width 35 height 6
